Goal: Book appointment/travel/reservation

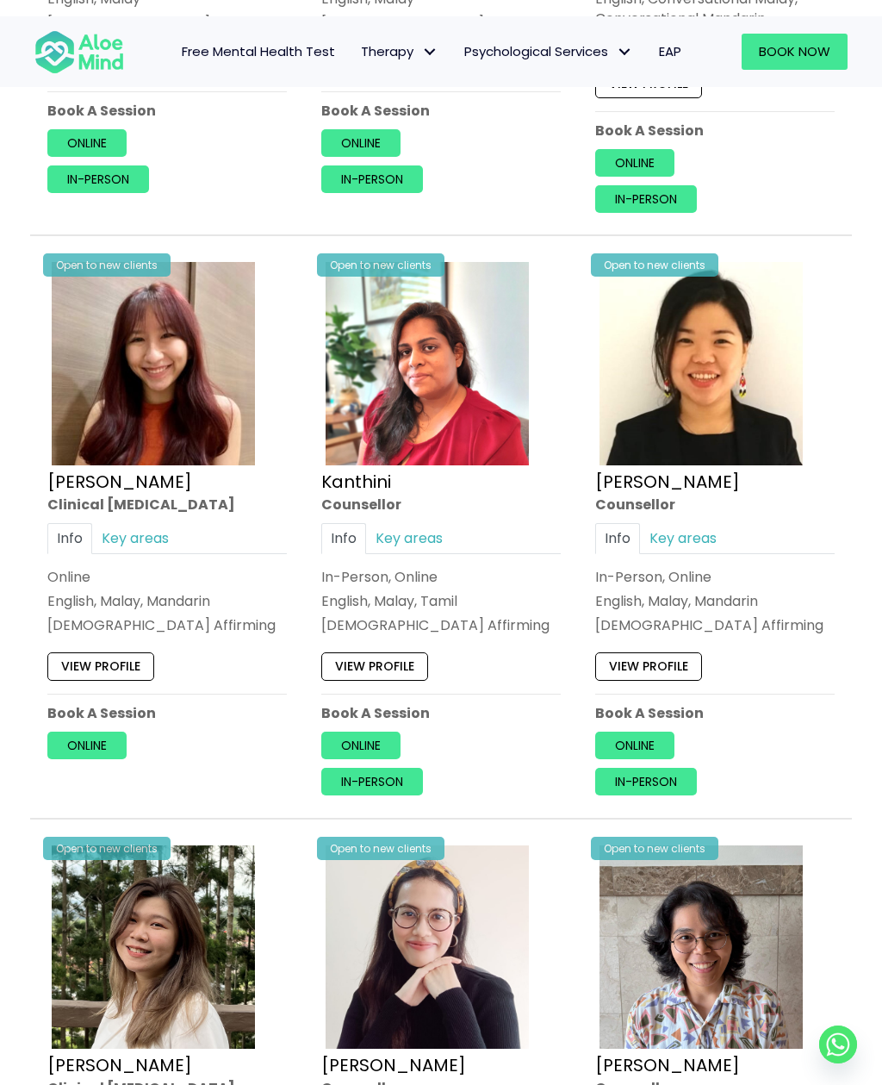
click at [660, 731] on link "Online" at bounding box center [634, 745] width 79 height 28
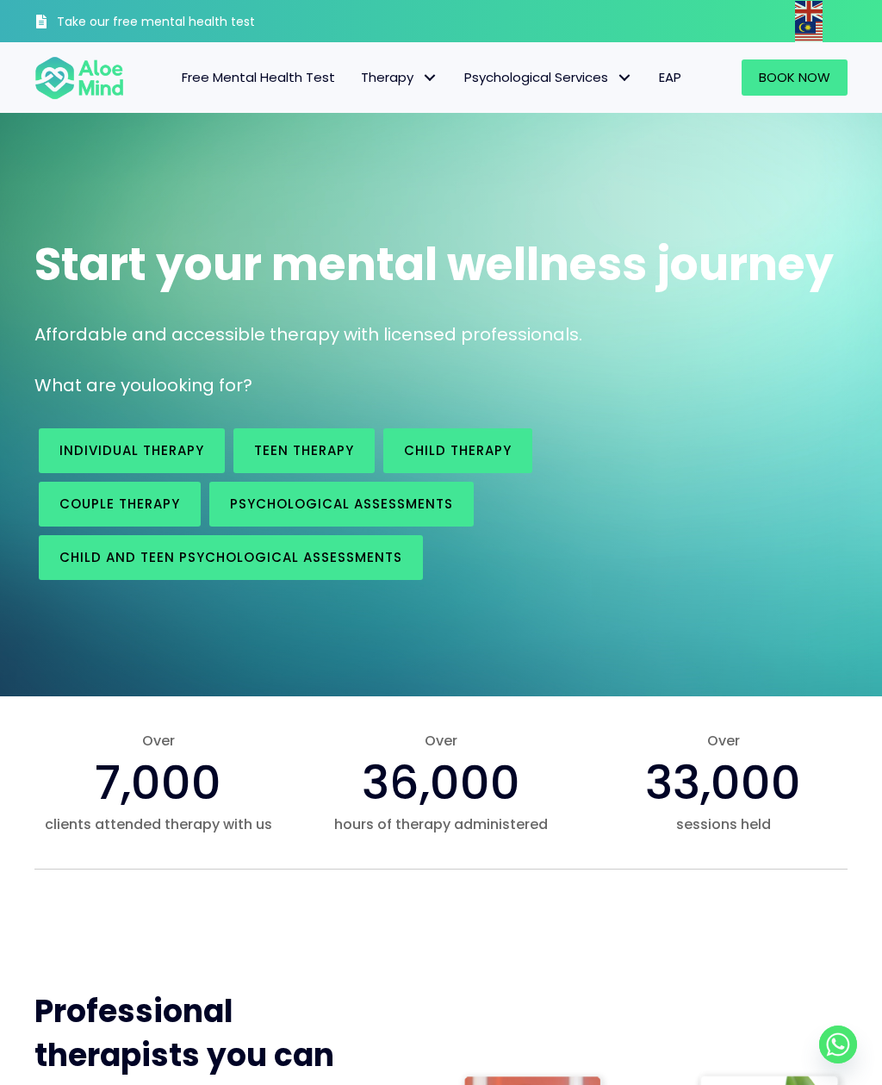
click at [812, 81] on span "Book Now" at bounding box center [795, 77] width 72 height 18
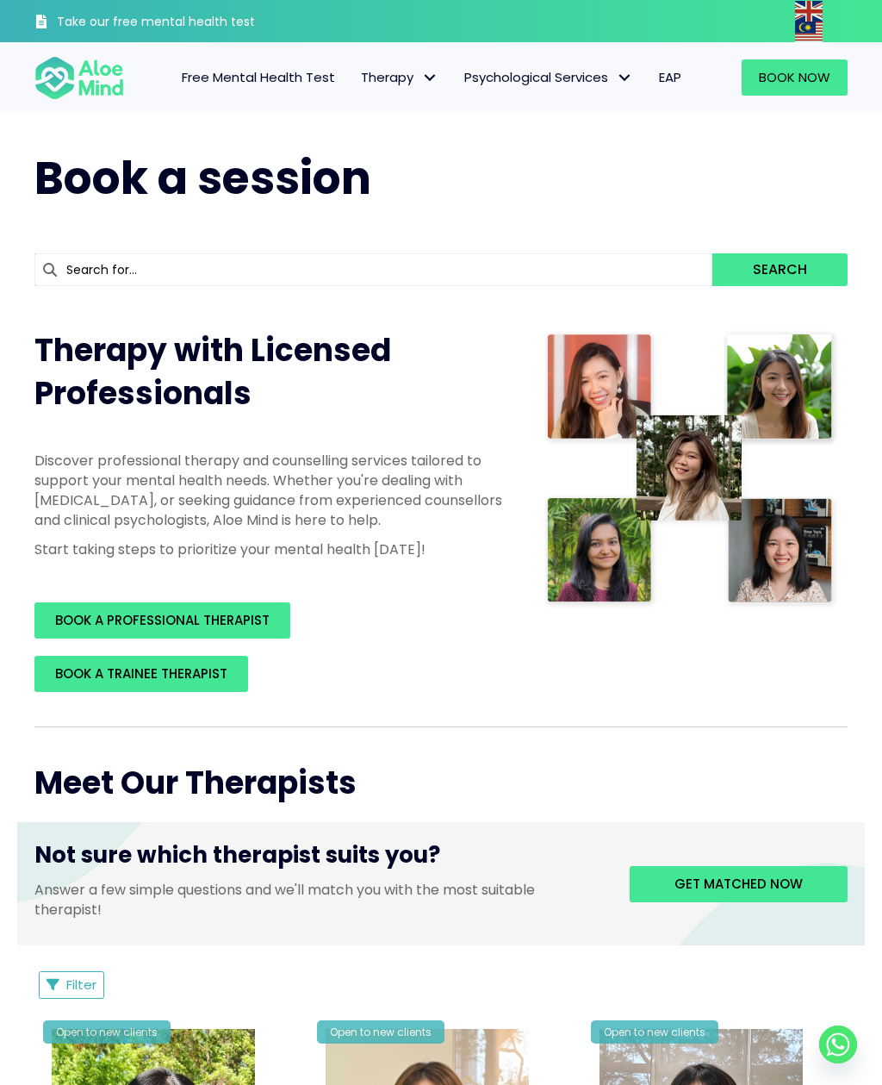
click at [808, 85] on span "Book Now" at bounding box center [795, 77] width 72 height 18
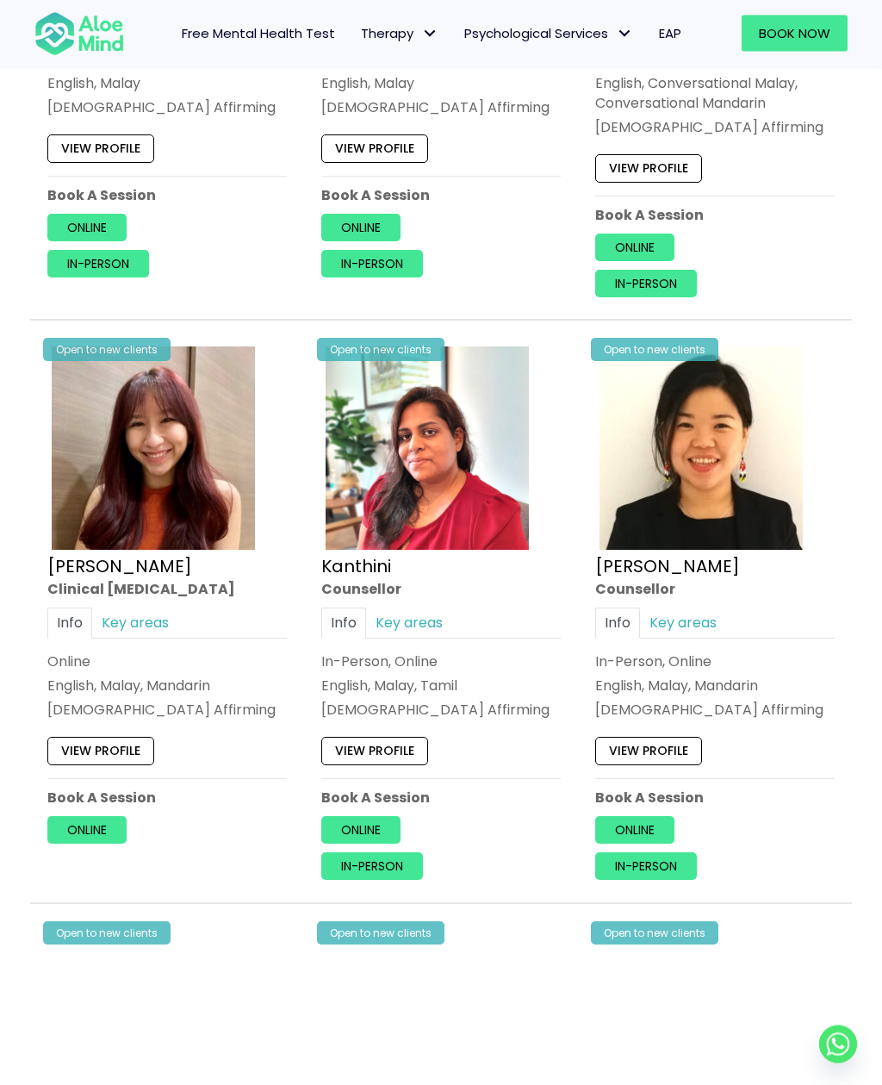
scroll to position [3055, 0]
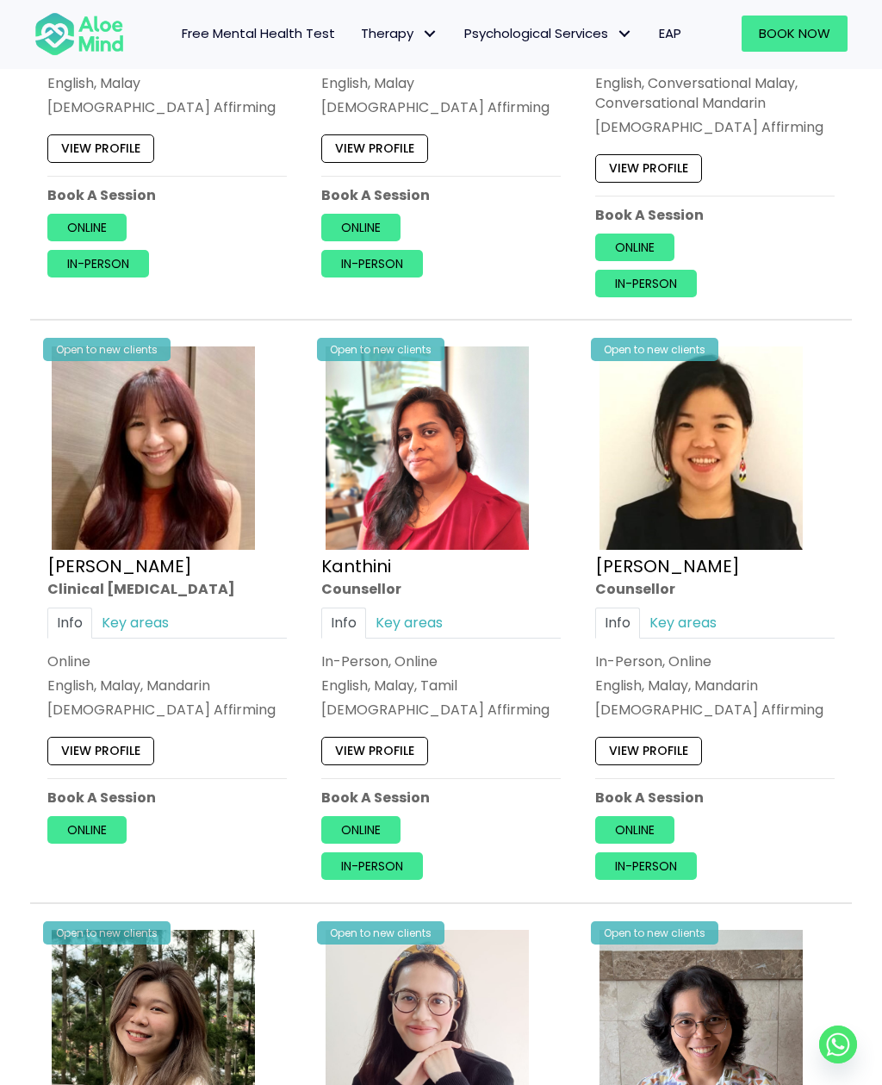
click at [654, 816] on link "Online" at bounding box center [634, 830] width 79 height 28
